Goal: Task Accomplishment & Management: Use online tool/utility

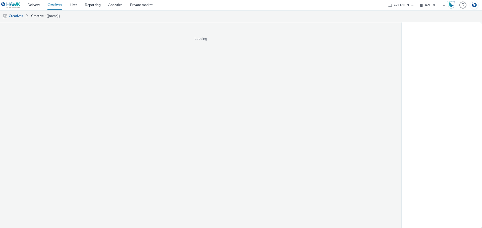
select select "b626f941-834b-427f-b453-0a2b95f57350"
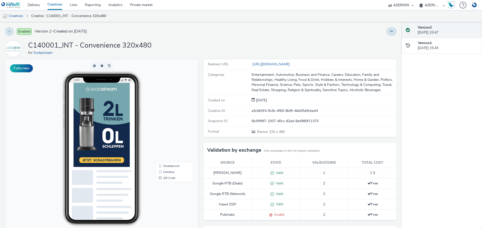
click at [106, 136] on img at bounding box center [101, 125] width 56 height 84
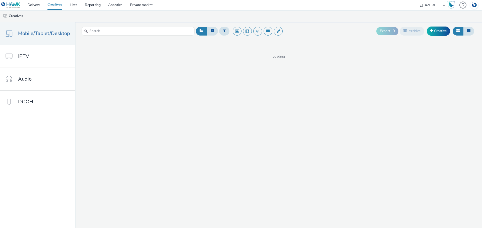
select select "9387901d-a129-43df-b0ef-f9e7dbeb676e"
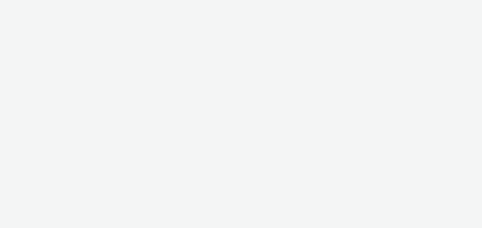
select select "9387901d-a129-43df-b0ef-f9e7dbeb676e"
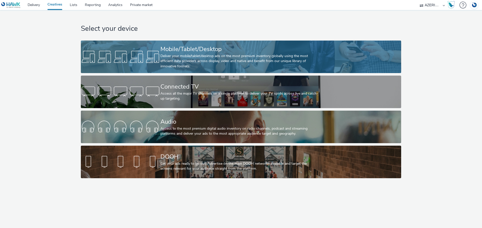
click at [190, 62] on div "Deliver your mobile/tablet/desktop ads on the most premium inventory globally u…" at bounding box center [239, 61] width 159 height 15
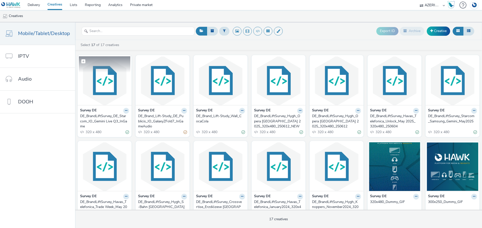
click at [106, 89] on img at bounding box center [104, 80] width 51 height 49
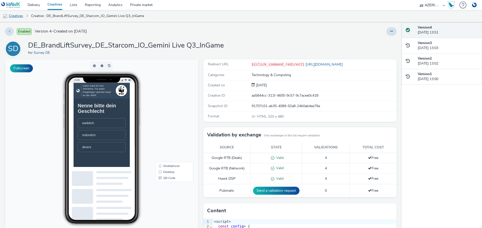
click at [21, 16] on link "Creatives" at bounding box center [13, 16] width 26 height 12
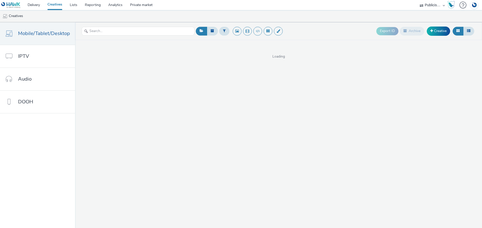
select select "a1548b1e-0fde-418e-992c-2e089afb3761"
